Goal: Task Accomplishment & Management: Manage account settings

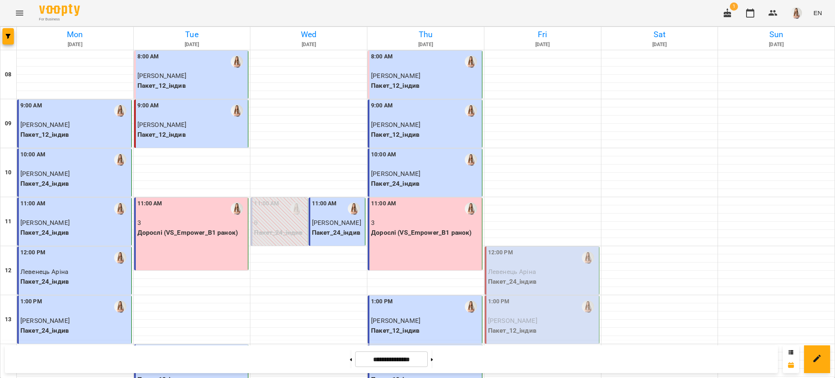
click at [520, 265] on div "12:00 PM" at bounding box center [542, 257] width 109 height 19
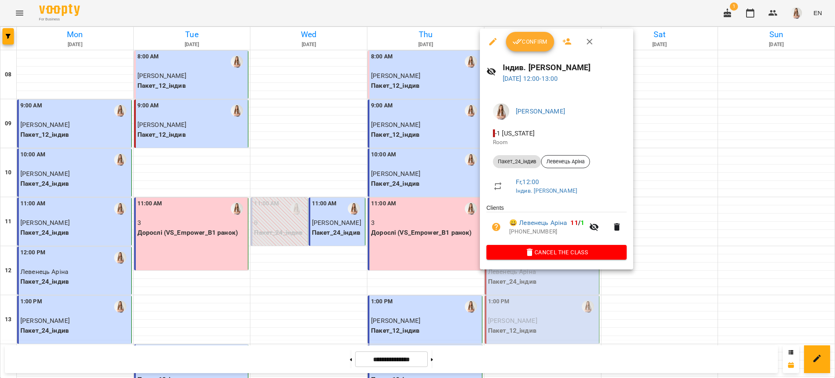
click at [528, 38] on span "Confirm" at bounding box center [530, 42] width 35 height 10
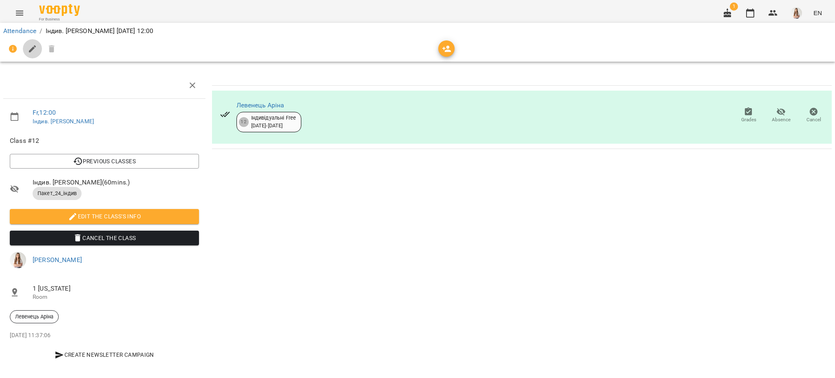
click at [30, 49] on icon "button" at bounding box center [33, 49] width 10 height 10
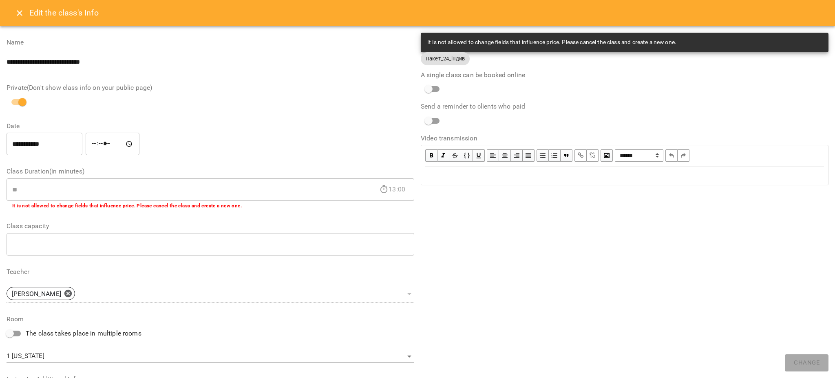
click at [488, 177] on div "Edit text" at bounding box center [624, 176] width 399 height 10
click at [18, 12] on icon "Close" at bounding box center [20, 13] width 6 height 6
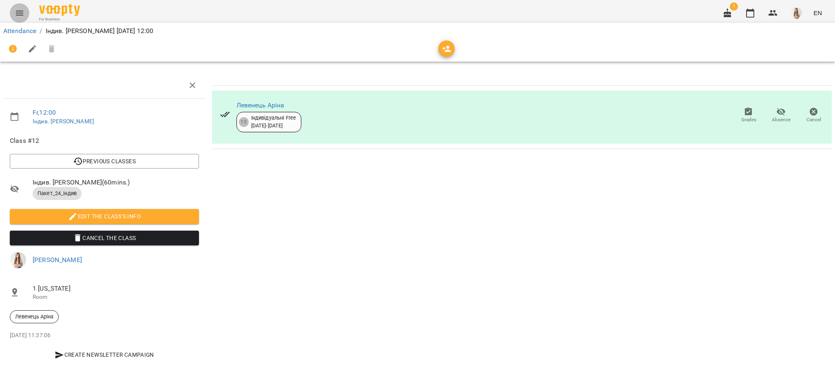
click at [18, 12] on icon "Menu" at bounding box center [20, 13] width 10 height 10
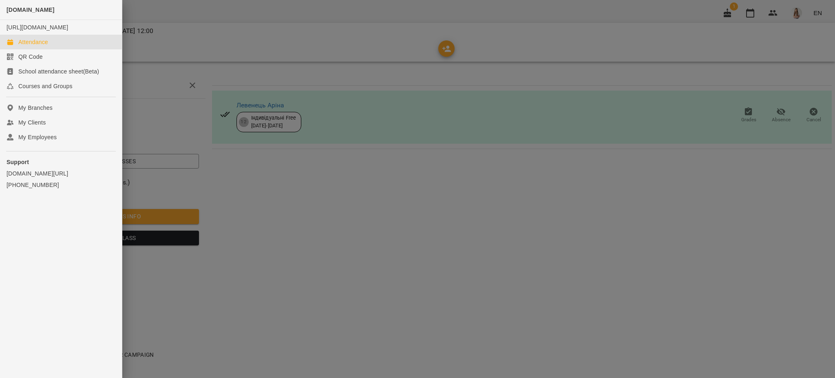
click at [35, 44] on link "Attendance" at bounding box center [61, 42] width 122 height 15
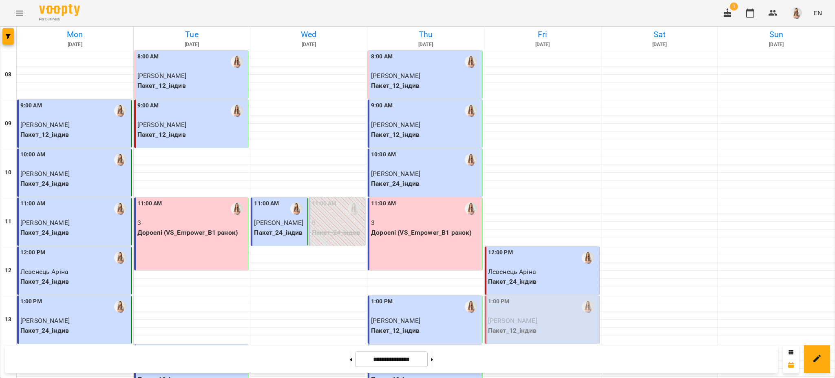
scroll to position [108, 0]
click at [492, 295] on div "1:00 PM [PERSON_NAME] Пакет_12_індив" at bounding box center [542, 319] width 115 height 48
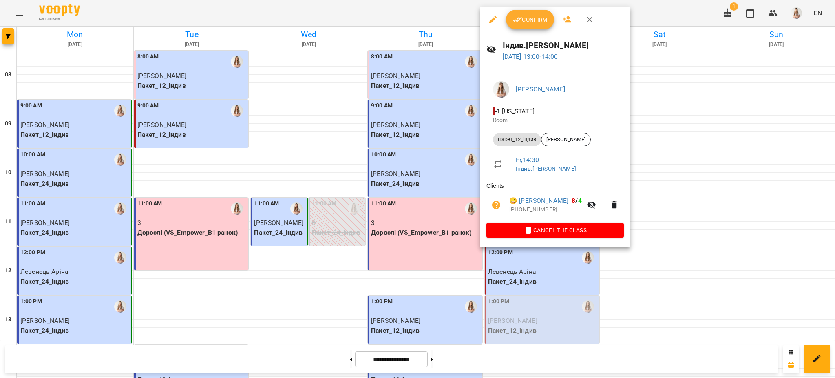
click at [536, 17] on span "Confirm" at bounding box center [530, 20] width 35 height 10
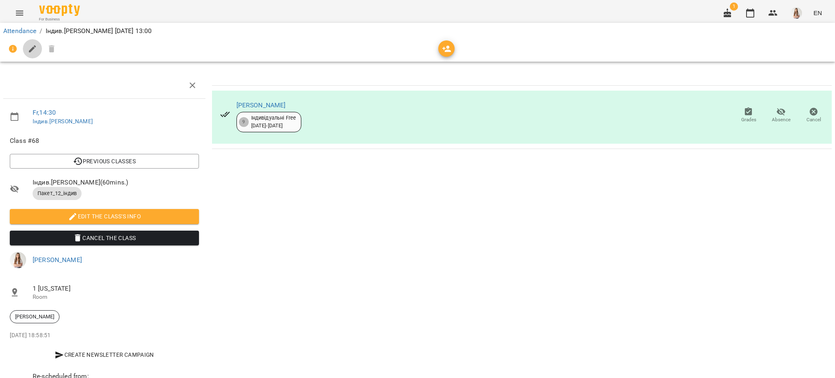
click at [29, 46] on icon "button" at bounding box center [33, 49] width 10 height 10
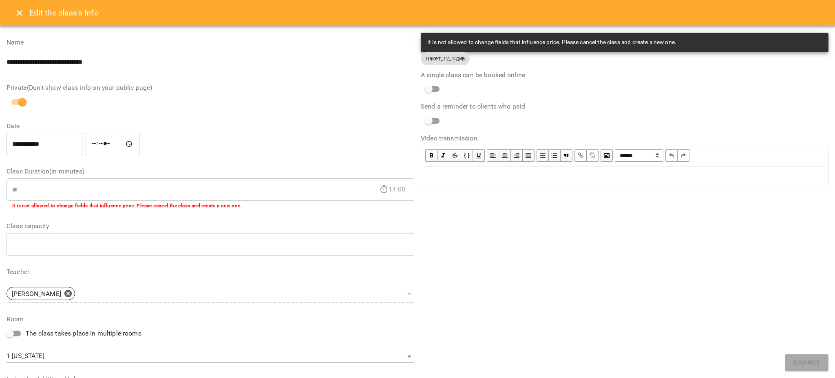
click at [440, 176] on div "Edit text" at bounding box center [624, 176] width 399 height 10
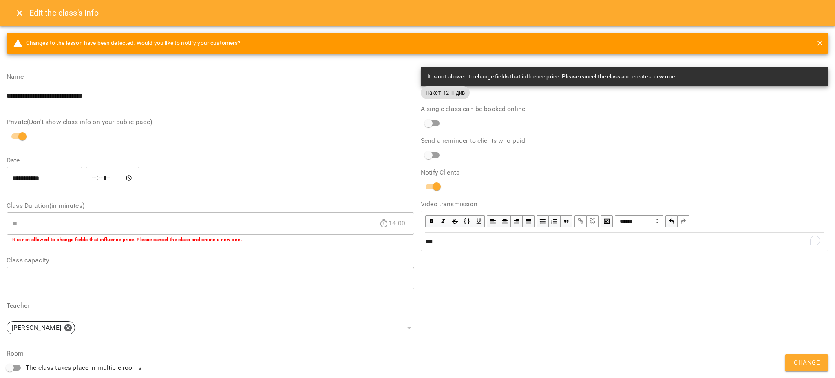
click at [801, 355] on button "Change" at bounding box center [807, 362] width 44 height 17
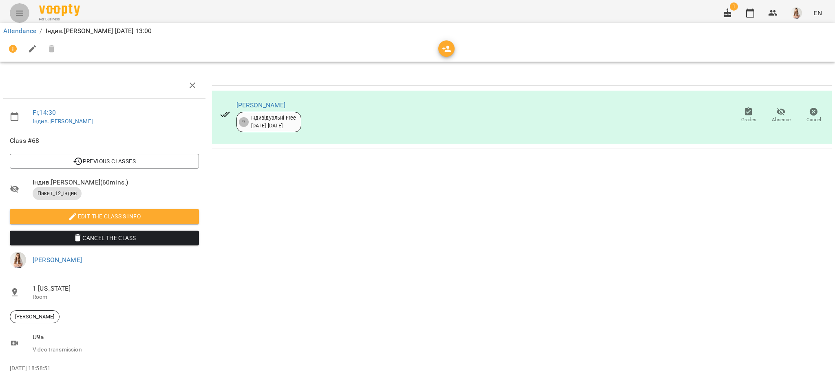
click at [16, 11] on icon "Menu" at bounding box center [19, 13] width 7 height 5
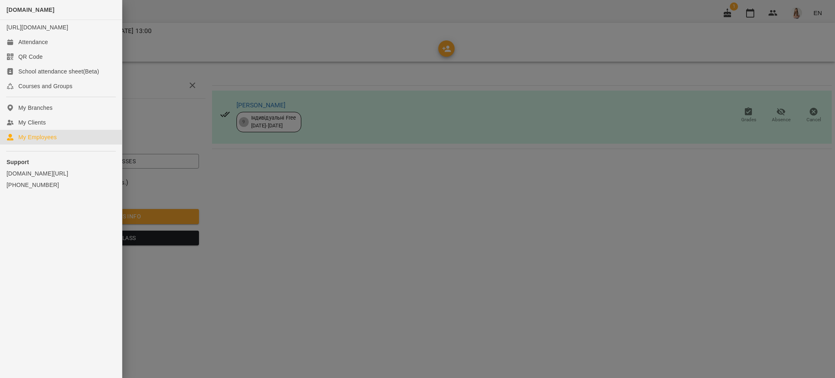
click at [42, 141] on div "My Employees" at bounding box center [37, 137] width 38 height 8
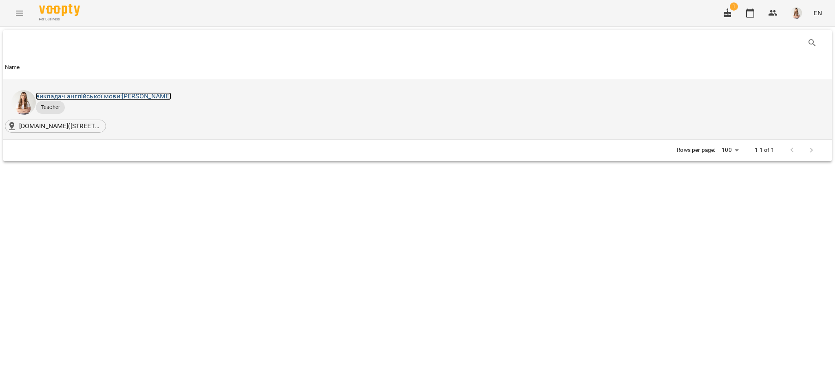
click at [131, 98] on link "викладач англійської мови: [PERSON_NAME]" at bounding box center [103, 96] width 135 height 8
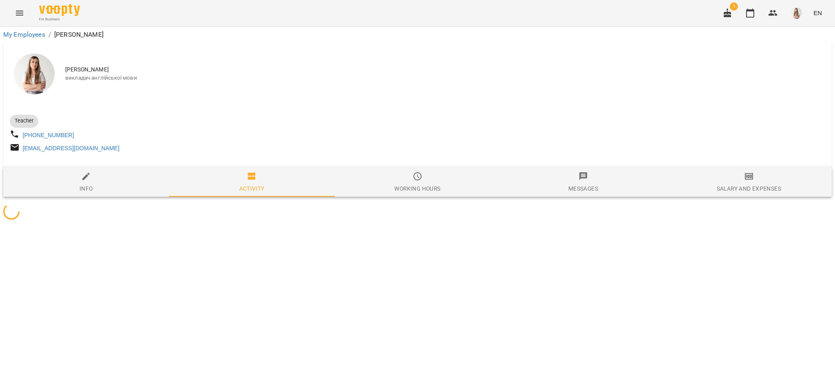
click at [769, 187] on span "Salary and Expenses" at bounding box center [749, 182] width 156 height 22
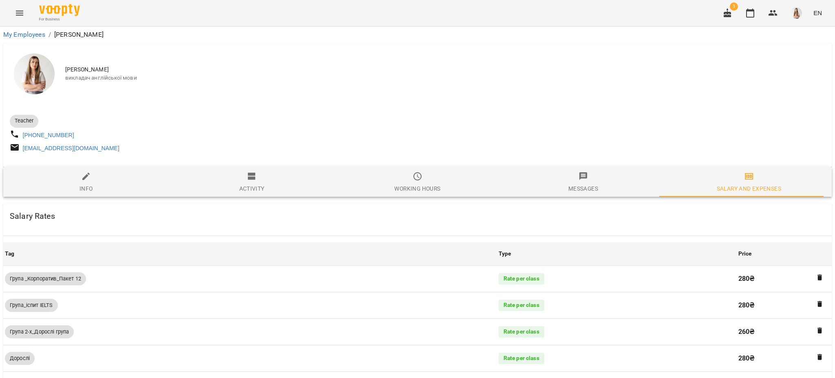
scroll to position [586, 0]
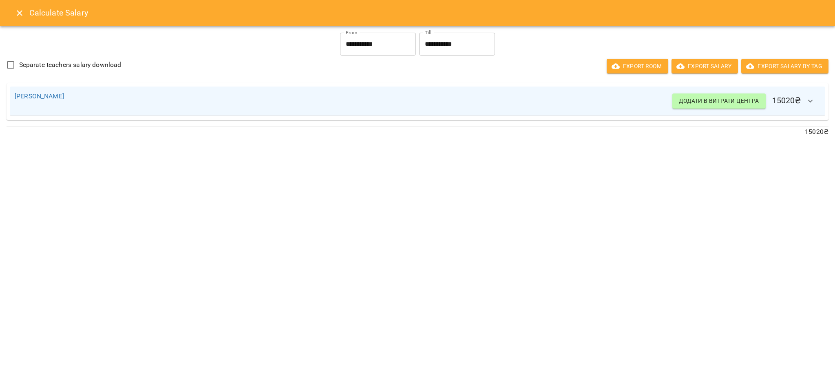
click at [23, 10] on icon "Close" at bounding box center [20, 13] width 10 height 10
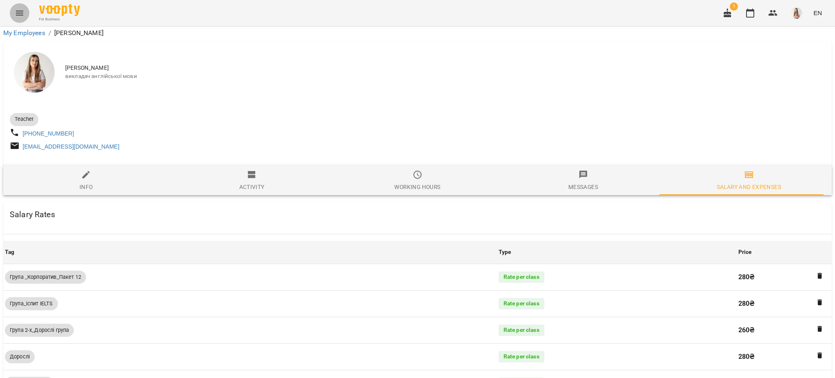
click at [23, 10] on icon "Menu" at bounding box center [20, 13] width 10 height 10
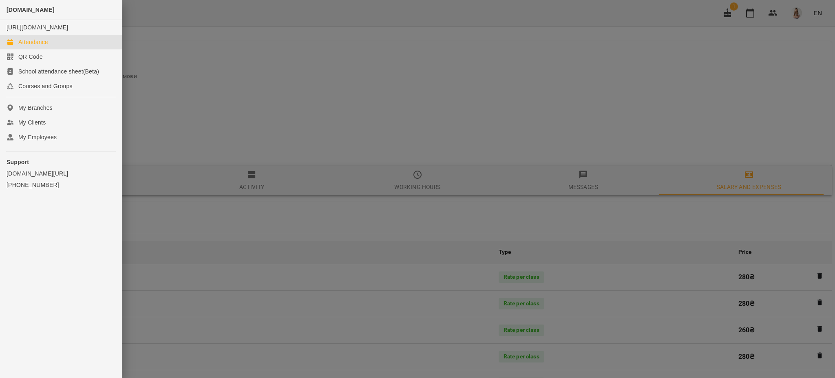
click at [34, 46] on div "Attendance" at bounding box center [33, 42] width 30 height 8
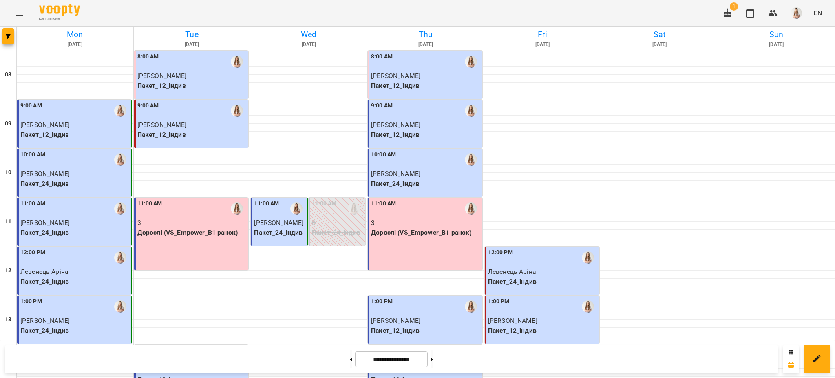
scroll to position [345, 0]
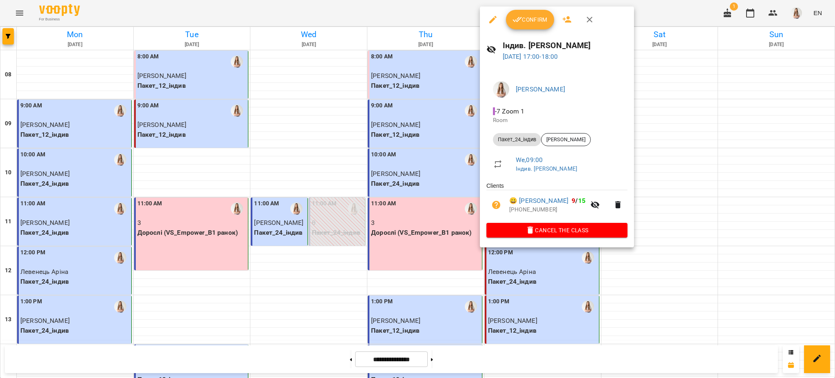
click at [524, 24] on span "Confirm" at bounding box center [530, 20] width 35 height 10
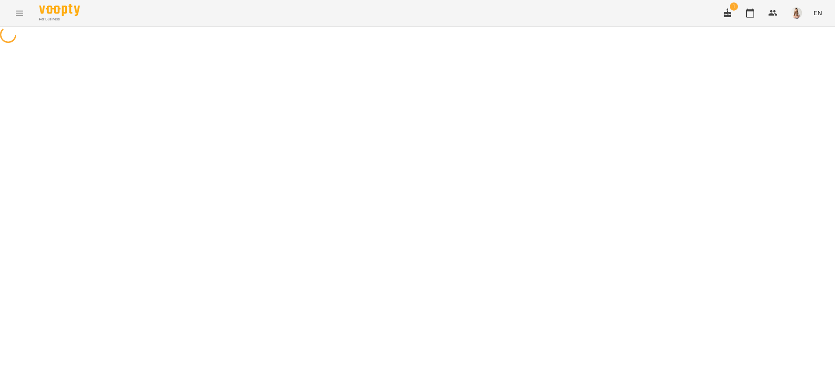
click at [20, 13] on icon "Menu" at bounding box center [19, 13] width 7 height 5
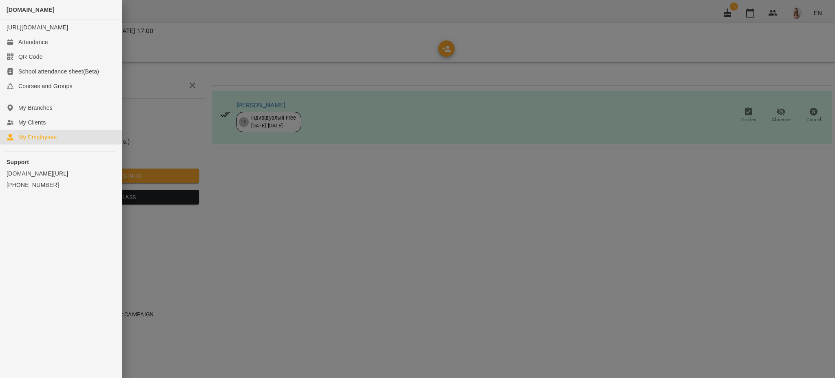
click at [34, 141] on div "My Employees" at bounding box center [37, 137] width 38 height 8
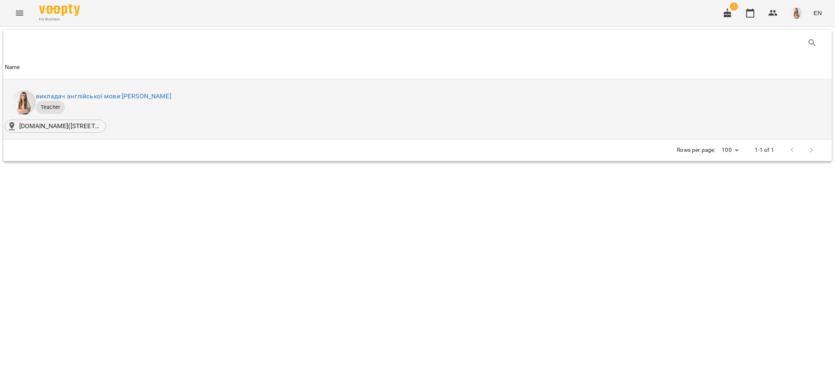
click at [109, 90] on div "викладач англійської мови: [PERSON_NAME]" at bounding box center [103, 96] width 139 height 13
click at [104, 97] on link "викладач англійської мови: [PERSON_NAME]" at bounding box center [103, 96] width 135 height 8
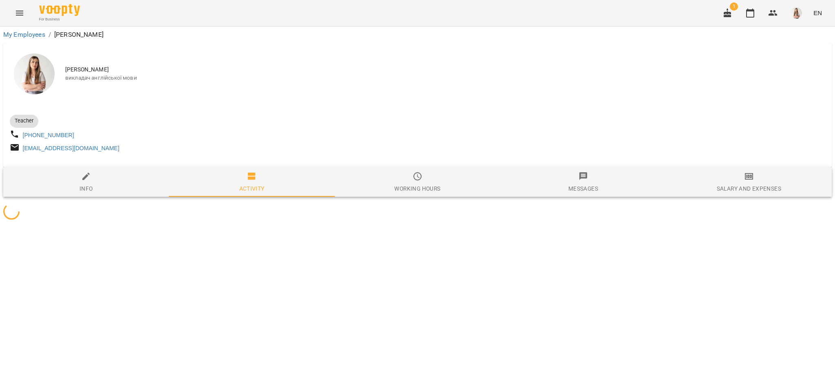
click at [757, 176] on span "Salary and Expenses" at bounding box center [749, 182] width 156 height 22
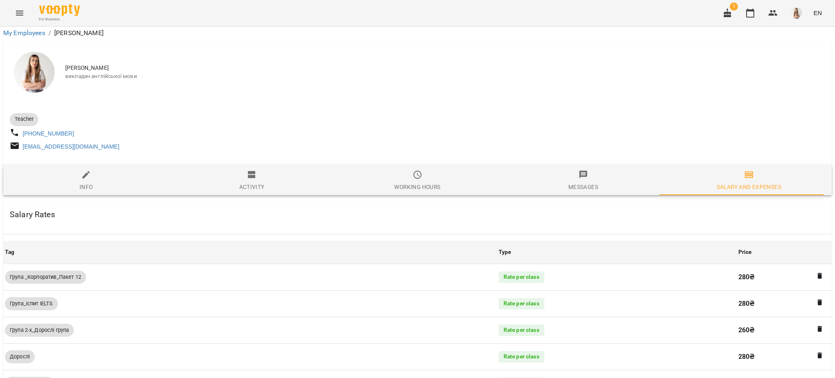
scroll to position [489, 0]
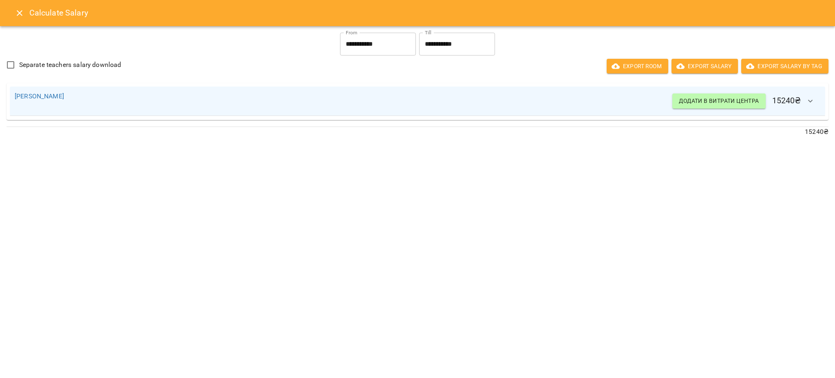
click at [9, 12] on div "Calculate Salary" at bounding box center [417, 13] width 835 height 26
click at [13, 13] on button "Close" at bounding box center [20, 13] width 20 height 20
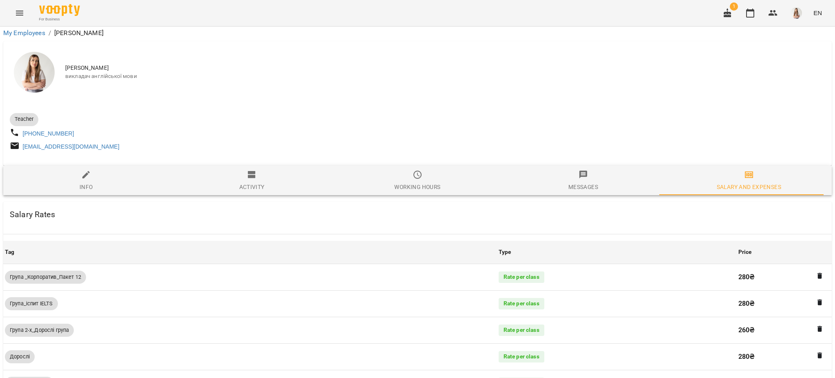
click at [13, 13] on button "Menu" at bounding box center [20, 13] width 20 height 20
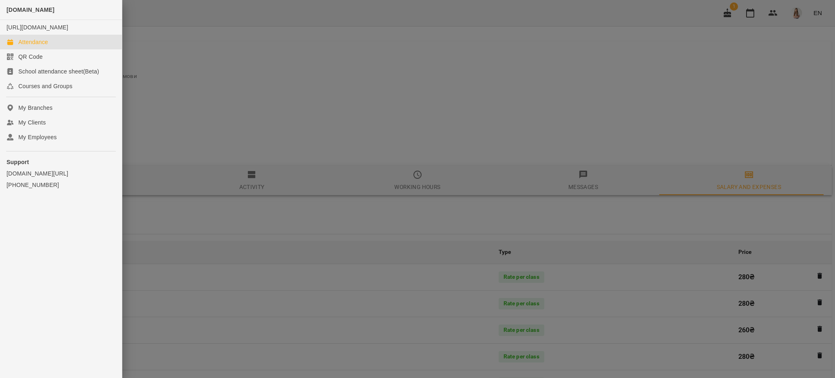
click at [27, 45] on link "Attendance" at bounding box center [61, 42] width 122 height 15
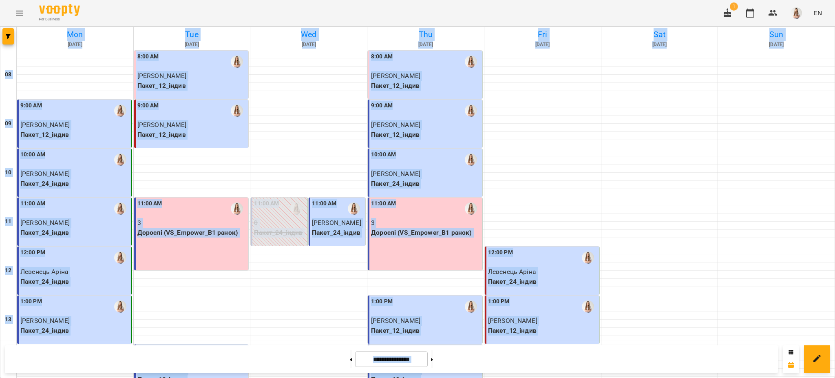
click at [580, 370] on div "**********" at bounding box center [391, 359] width 773 height 28
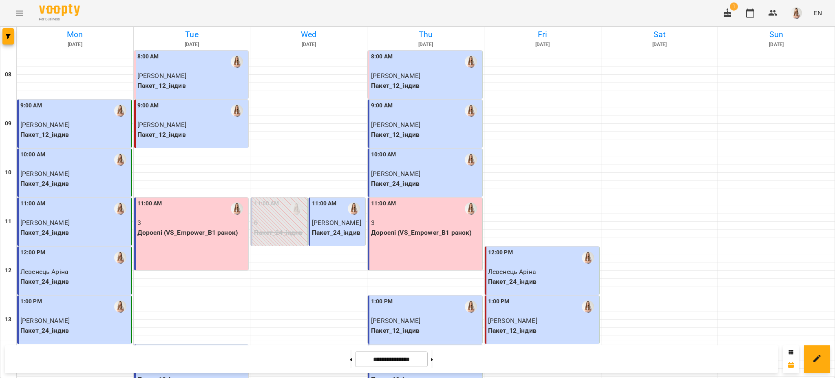
scroll to position [345, 0]
click at [433, 361] on button at bounding box center [432, 359] width 2 height 18
type input "**********"
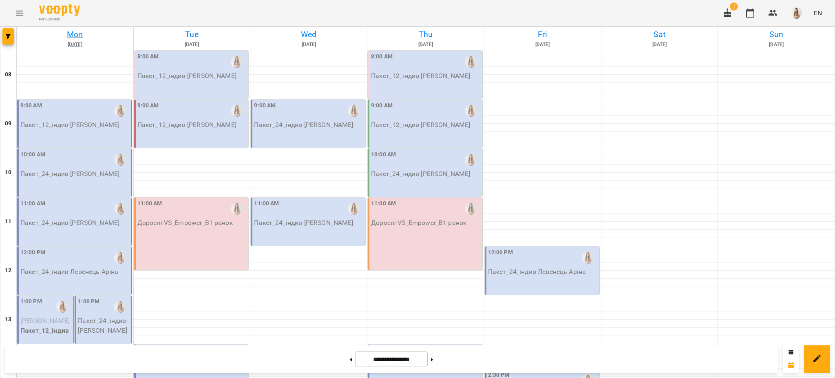
scroll to position [217, 0]
